Goal: Transaction & Acquisition: Subscribe to service/newsletter

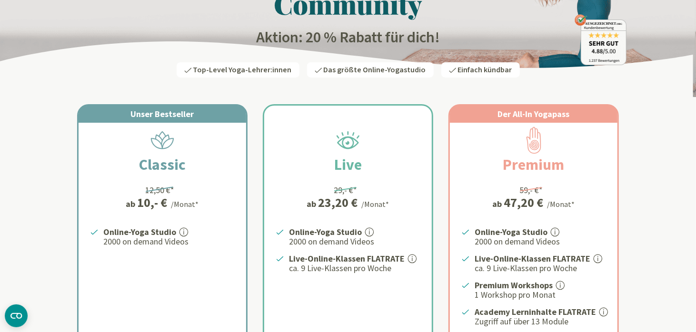
scroll to position [95, 0]
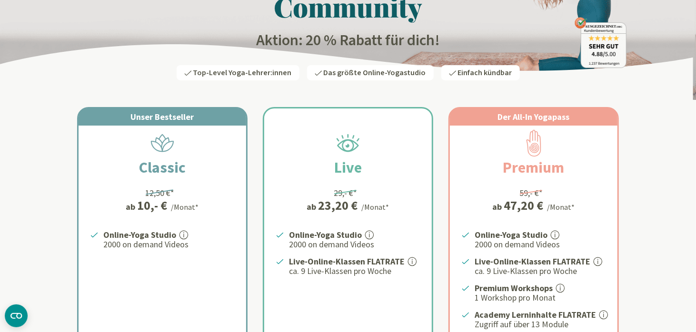
click at [130, 238] on strong "Online-Yoga Studio" at bounding box center [139, 234] width 73 height 11
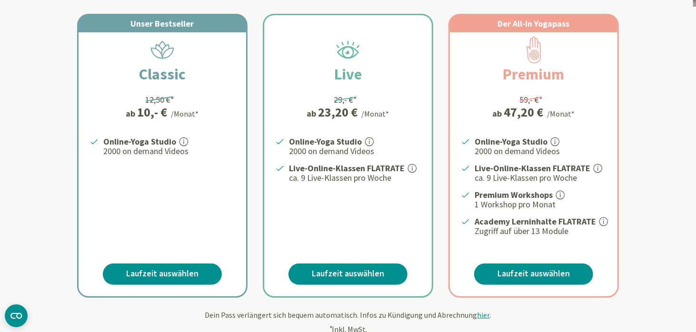
scroll to position [190, 0]
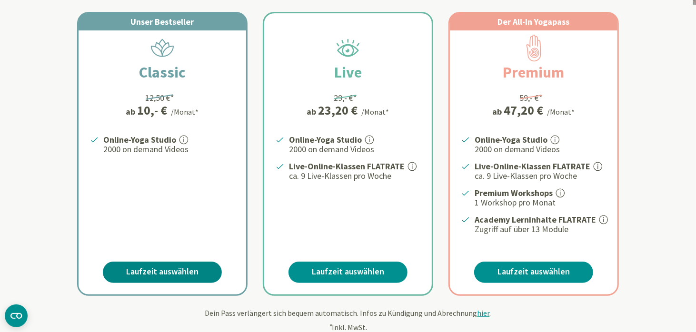
click at [148, 271] on link "Laufzeit auswählen" at bounding box center [162, 272] width 119 height 21
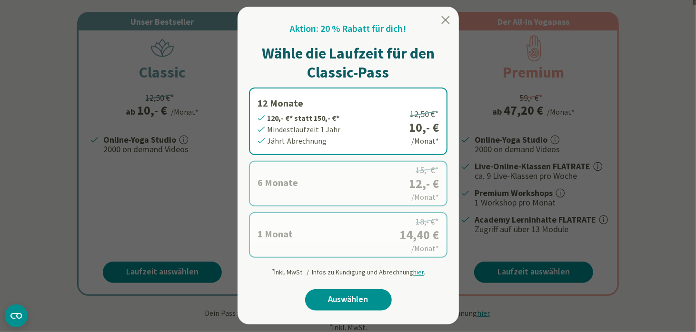
click at [446, 16] on icon at bounding box center [445, 19] width 11 height 11
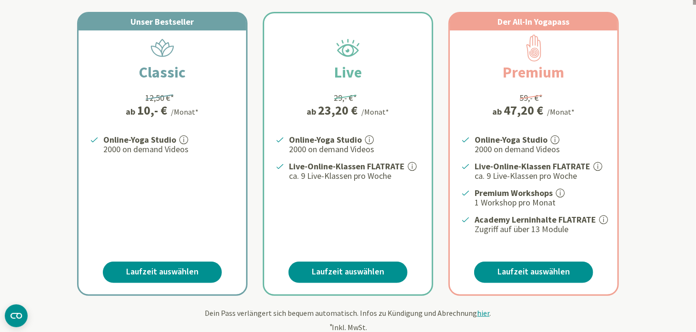
click at [443, 16] on div "Unser Bestseller Classic 12,50 €* ab 10,- € /Monat* Online-Yoga Studio 2000 on …" at bounding box center [347, 154] width 557 height 284
click at [247, 207] on div "Unser Bestseller Classic 12,50 €* ab 10,- € /Monat* Online-Yoga Studio 2000 on …" at bounding box center [162, 154] width 170 height 284
click at [385, 231] on div "Online-Yoga Studio 2000 on demand Videos Live-Online-Klassen FLATRATE ca. 9 Liv…" at bounding box center [347, 184] width 167 height 102
click at [525, 222] on strong "Academy Lerninhalte FLATRATE" at bounding box center [534, 219] width 121 height 11
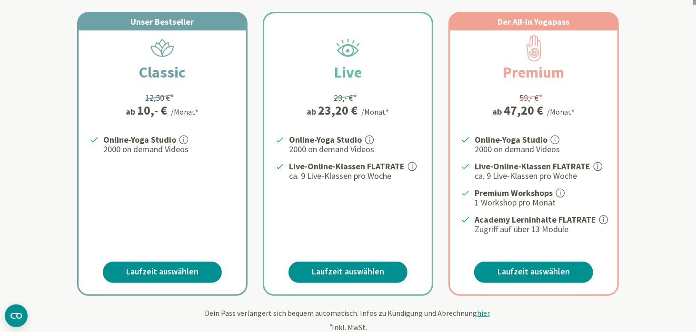
click at [336, 271] on link "Laufzeit auswählen" at bounding box center [347, 272] width 119 height 21
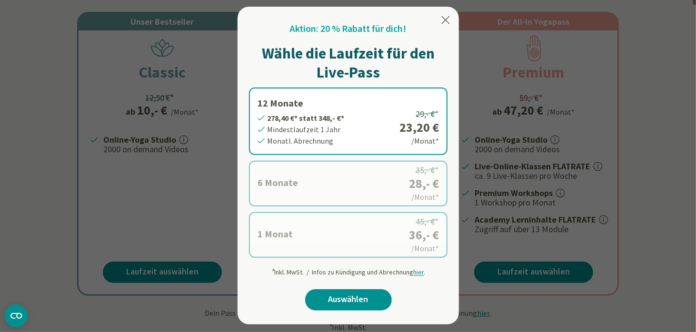
click at [336, 271] on div "Aktion: 20 % Rabatt für dich! Wähle die Laufzeit für den Live-Pass 12 Monate 27…" at bounding box center [347, 166] width 221 height 318
click at [406, 227] on label "1 Monat 36,- €* statt 45,- €* Mindestlaufzeit 1 Monat Monatl. Abrechnung 45,- €…" at bounding box center [348, 235] width 198 height 46
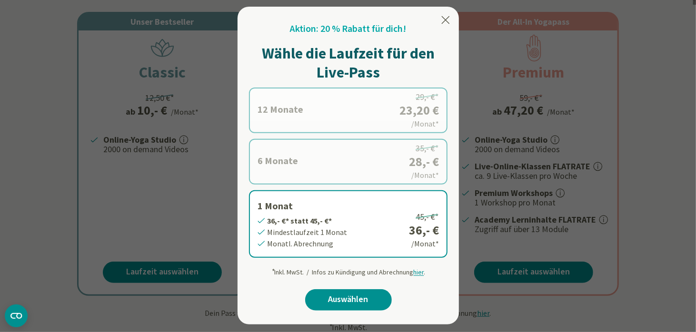
click at [446, 17] on icon at bounding box center [445, 19] width 11 height 11
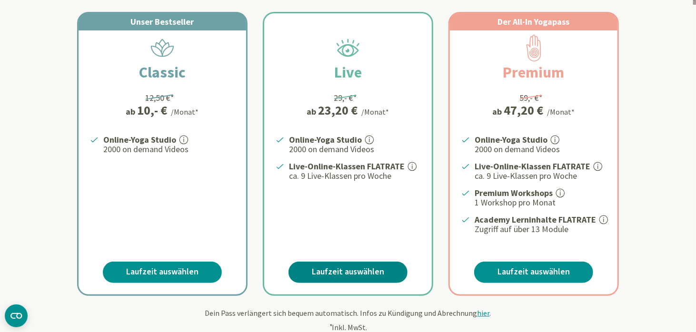
click at [335, 271] on link "Laufzeit auswählen" at bounding box center [347, 272] width 119 height 21
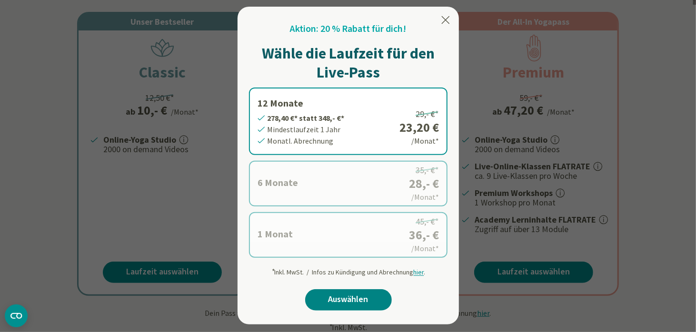
drag, startPoint x: 332, startPoint y: 299, endPoint x: 346, endPoint y: 302, distance: 14.6
click at [346, 302] on link "Auswählen" at bounding box center [348, 299] width 87 height 21
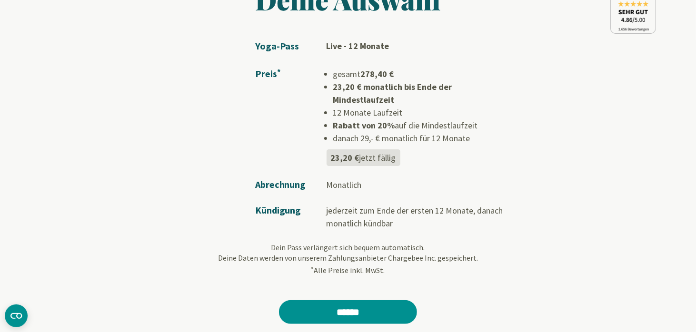
scroll to position [95, 0]
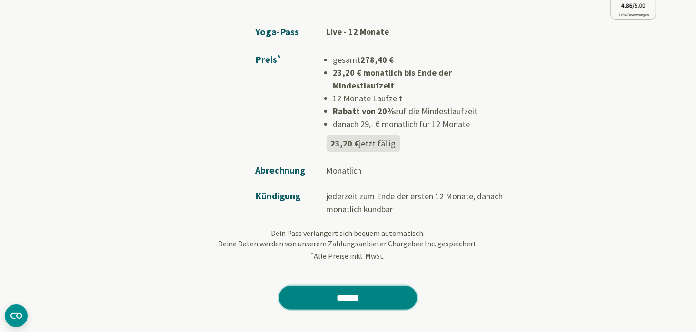
click at [344, 286] on input "******" at bounding box center [348, 298] width 138 height 24
